Goal: Transaction & Acquisition: Purchase product/service

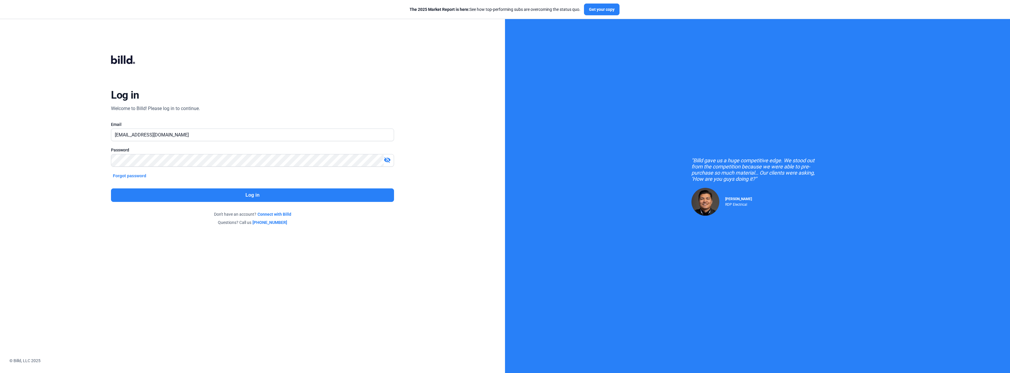
click at [249, 195] on button "Log in" at bounding box center [252, 196] width 283 height 14
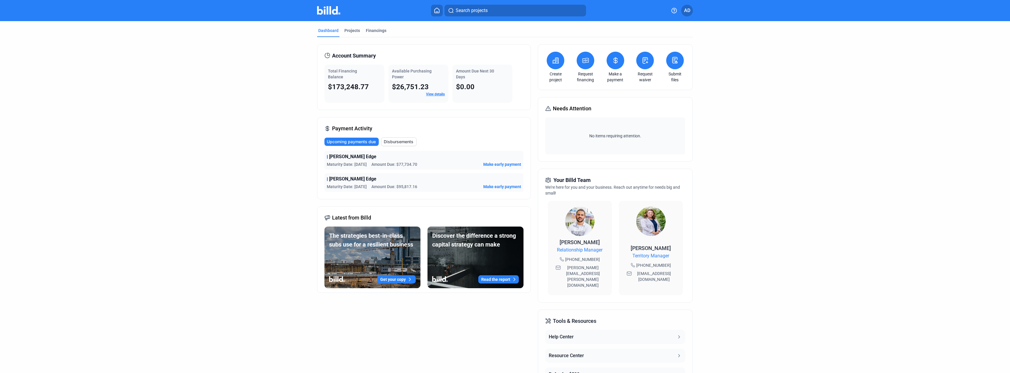
click at [506, 165] on span "Make early payment" at bounding box center [502, 165] width 38 height 6
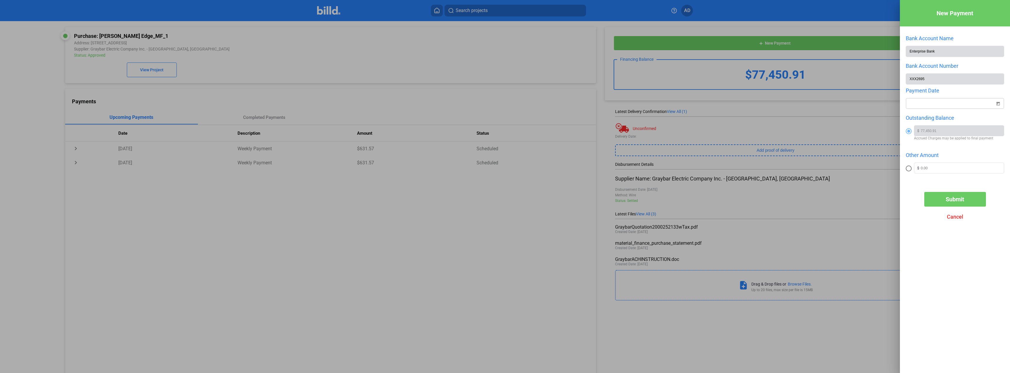
click at [972, 104] on div "New Payment Bank Account Name Enterprise Bank Bank Account Number XXX2695 Payme…" at bounding box center [505, 186] width 1010 height 373
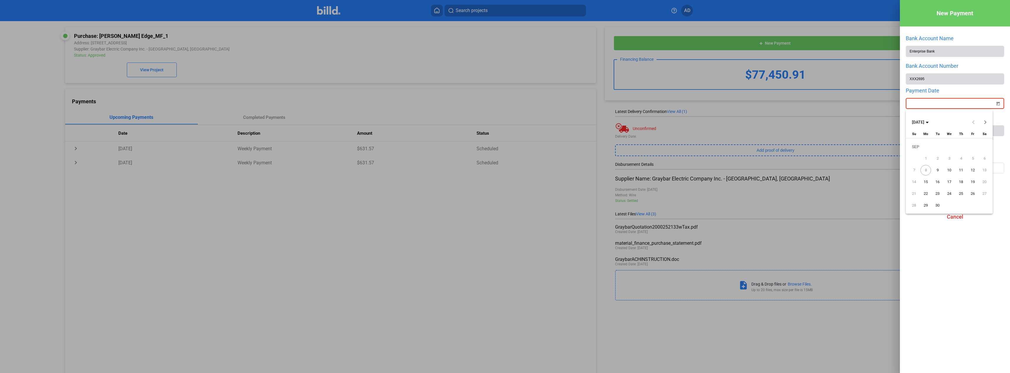
click at [928, 169] on span "8" at bounding box center [926, 170] width 11 height 11
click at [929, 172] on span "8" at bounding box center [926, 170] width 11 height 11
click at [941, 169] on span "9" at bounding box center [938, 170] width 11 height 11
type input "[DATE]"
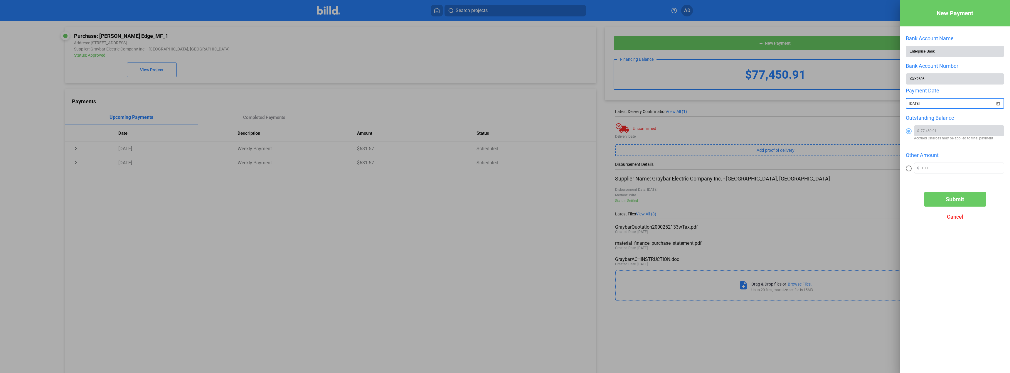
click at [956, 217] on span "Cancel" at bounding box center [955, 217] width 16 height 6
